Goal: Find specific page/section: Find specific page/section

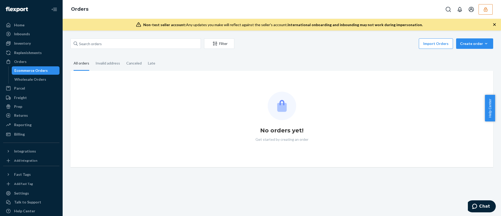
click at [484, 8] on icon "button" at bounding box center [485, 9] width 5 height 5
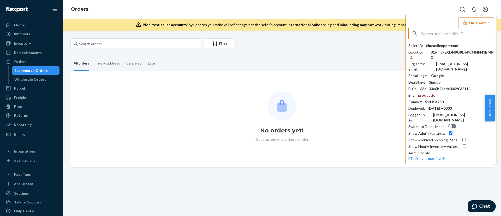
paste input "cgeemanscapedcom"
type input "cgeemanscapedcom"
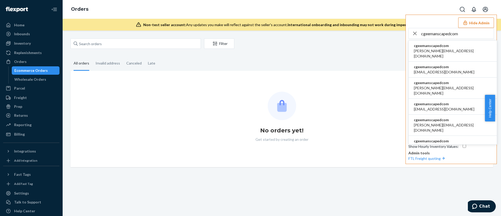
click at [435, 49] on span "[PERSON_NAME][EMAIL_ADDRESS][DOMAIN_NAME]" at bounding box center [453, 53] width 78 height 10
